Goal: Task Accomplishment & Management: Manage account settings

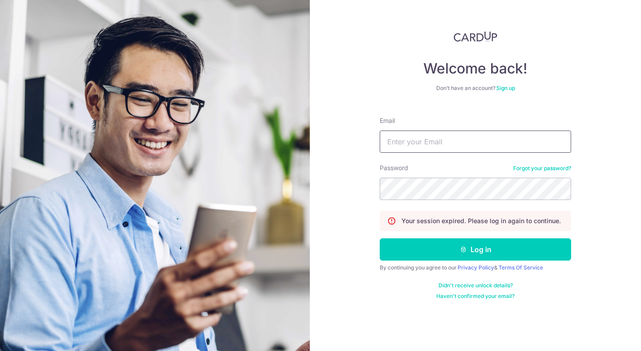
type input "[EMAIL_ADDRESS][DOMAIN_NAME]"
click at [380, 238] on button "Log in" at bounding box center [475, 249] width 191 height 22
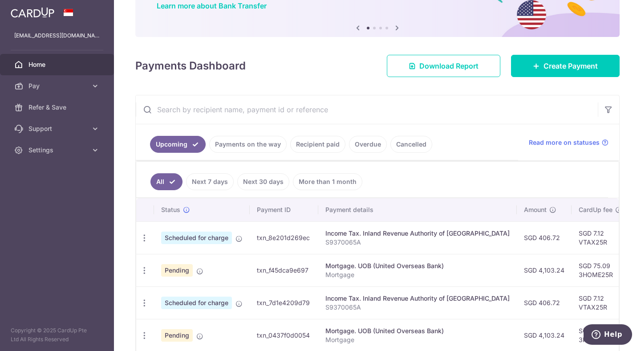
scroll to position [77, 0]
click at [230, 142] on link "Payments on the way" at bounding box center [247, 143] width 77 height 17
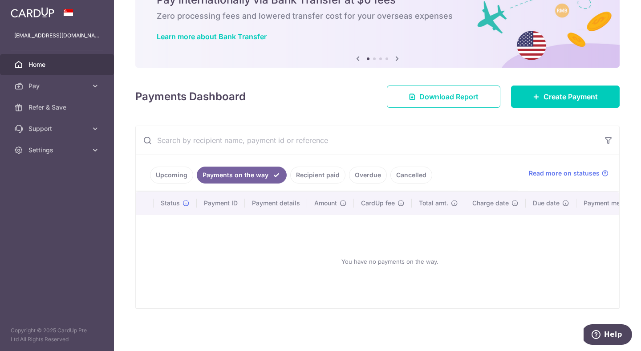
click at [187, 160] on ul "Upcoming Payments on the way Recipient paid Overdue Cancelled" at bounding box center [327, 173] width 382 height 36
click at [173, 176] on link "Upcoming" at bounding box center [171, 174] width 43 height 17
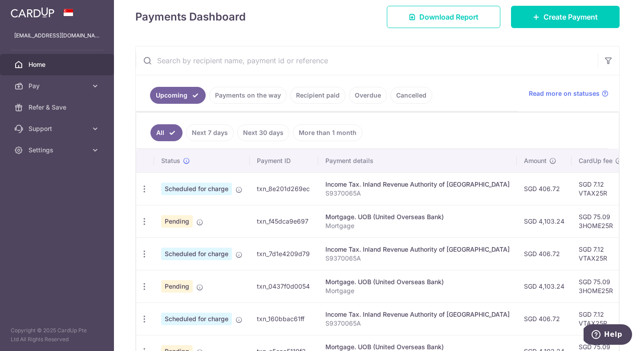
scroll to position [126, 0]
click at [140, 221] on icon "button" at bounding box center [144, 220] width 9 height 9
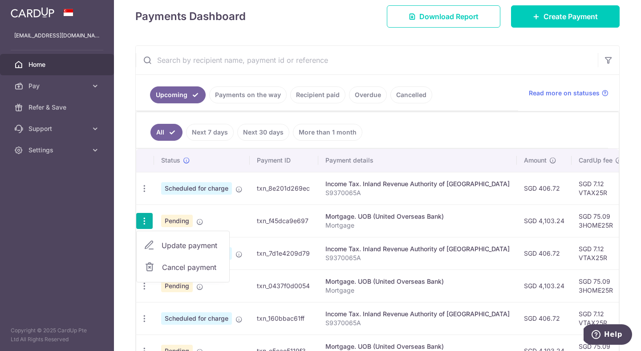
click at [194, 243] on span "Update payment" at bounding box center [192, 245] width 61 height 11
radio input "true"
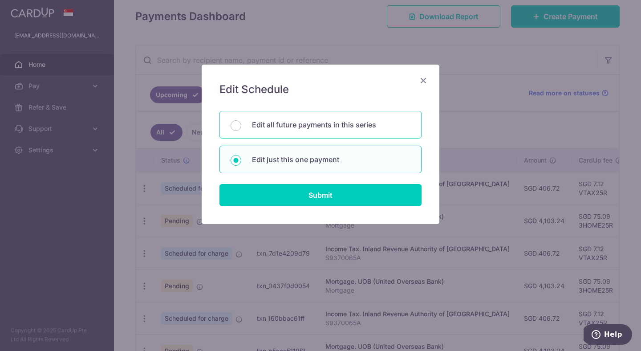
click at [373, 134] on div "Edit all future payments in this series" at bounding box center [320, 125] width 202 height 28
radio input "true"
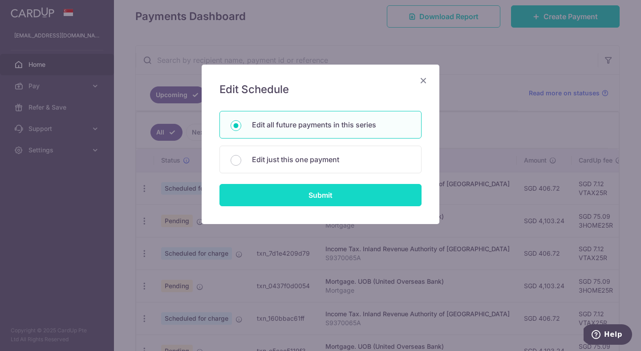
click at [364, 196] on input "Submit" at bounding box center [320, 195] width 202 height 22
radio input "true"
type input "4,103.24"
type input "Mortgage"
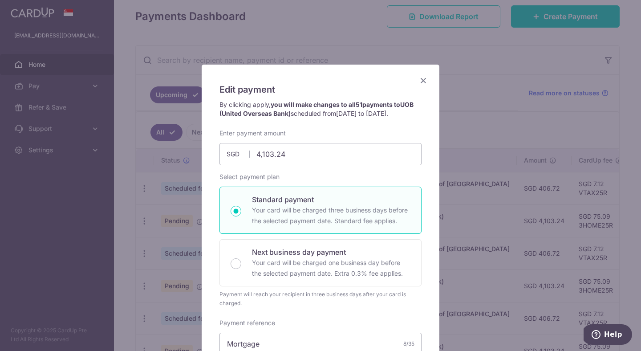
scroll to position [4, 0]
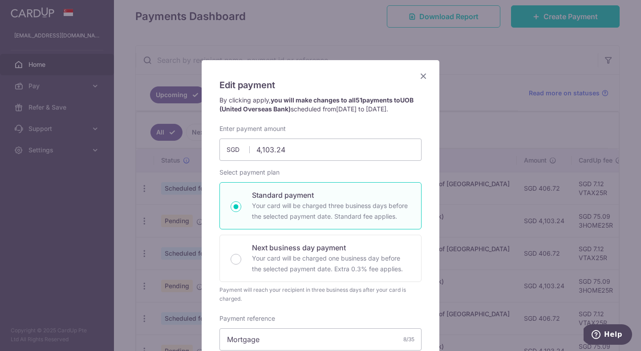
click at [420, 77] on icon "Close" at bounding box center [423, 75] width 11 height 11
